Goal: Find specific fact: Find specific fact

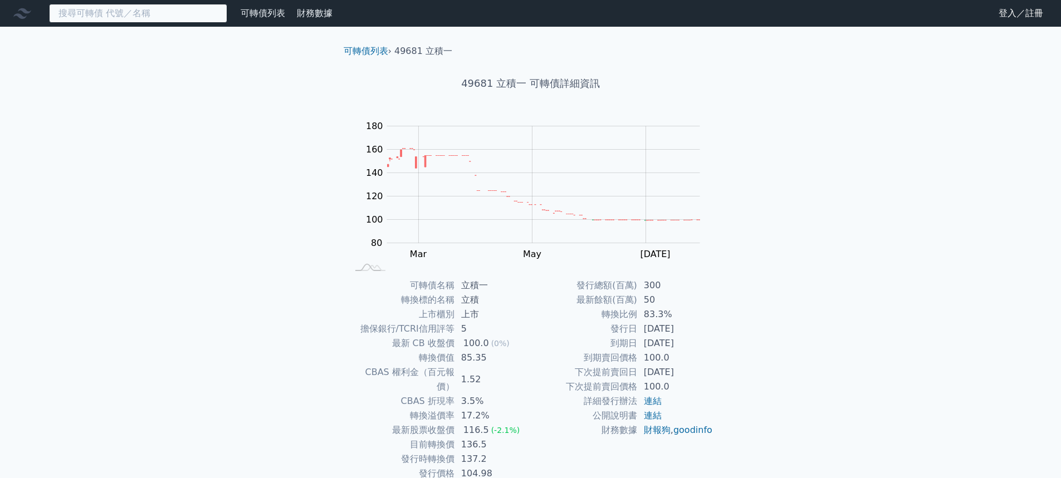
click at [138, 8] on input at bounding box center [138, 13] width 178 height 19
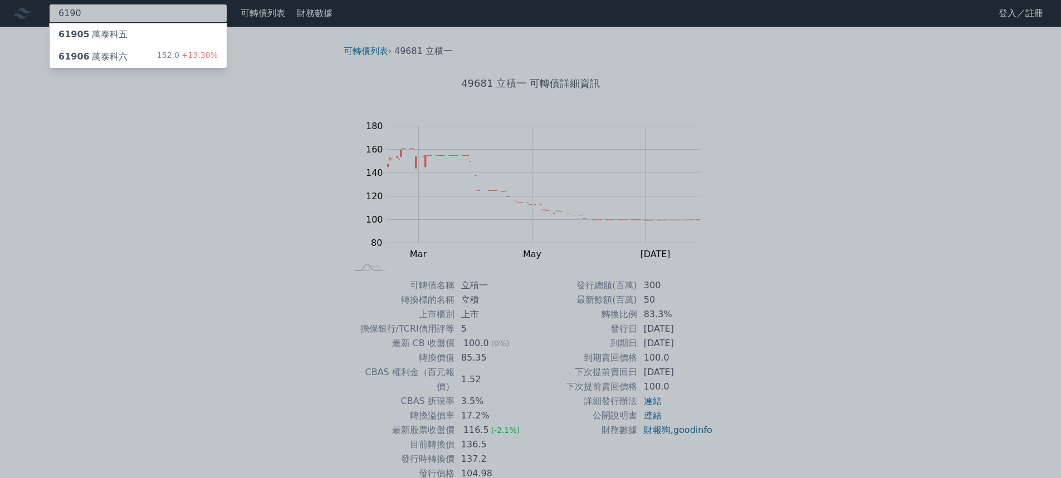
type input "6190"
click at [172, 55] on div "152.0 +13.30%" at bounding box center [187, 56] width 61 height 13
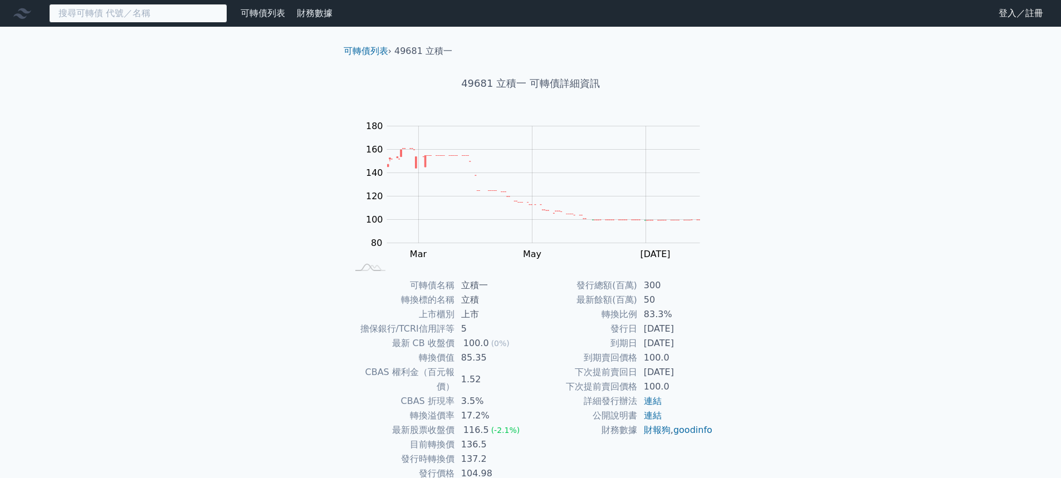
click at [149, 13] on input at bounding box center [138, 13] width 178 height 19
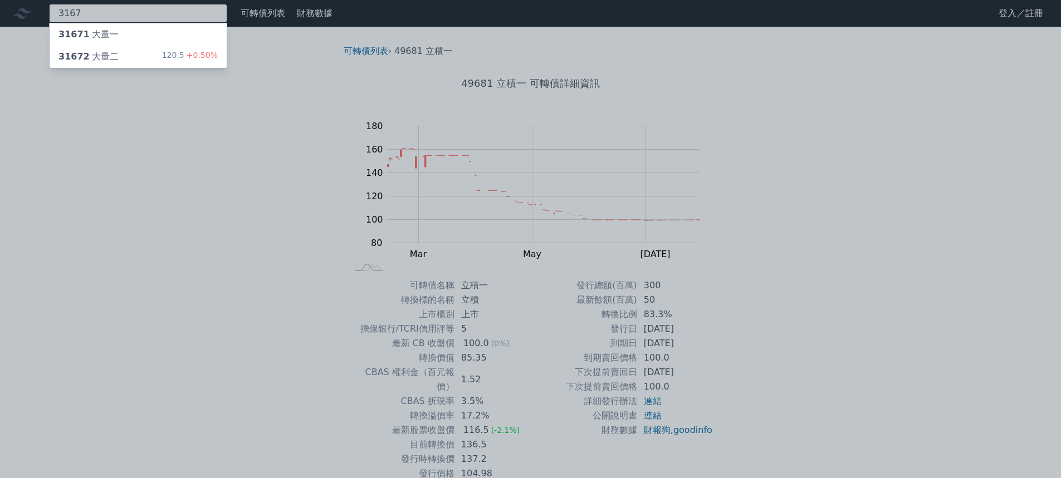
type input "3167"
click at [133, 55] on div "31672 大量二 120.5 +0.50%" at bounding box center [138, 57] width 177 height 22
